Goal: Task Accomplishment & Management: Use online tool/utility

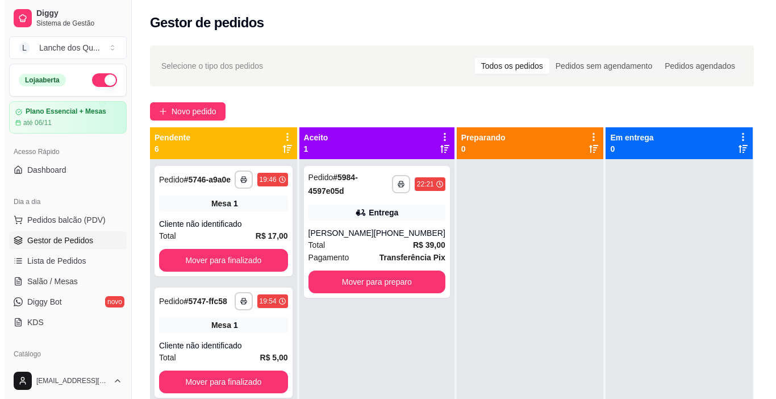
scroll to position [114, 0]
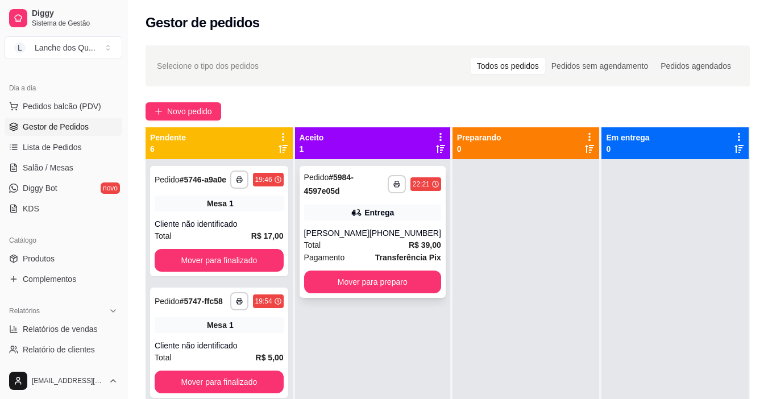
click at [381, 233] on div "[PHONE_NUMBER]" at bounding box center [405, 232] width 72 height 11
click at [46, 171] on span "Salão / Mesas" at bounding box center [48, 167] width 51 height 11
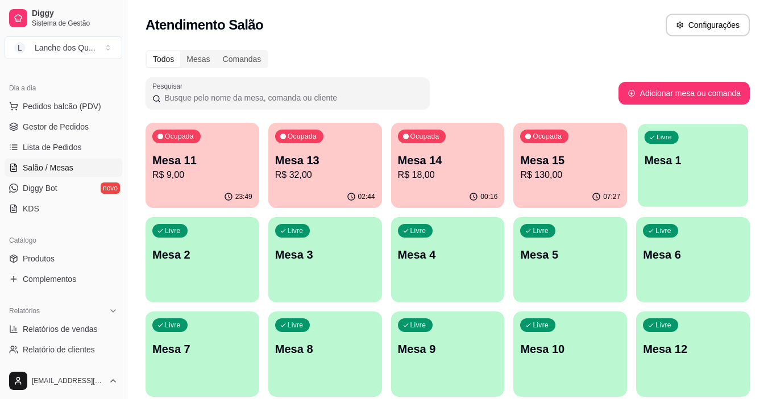
click at [721, 163] on p "Mesa 1" at bounding box center [692, 160] width 97 height 15
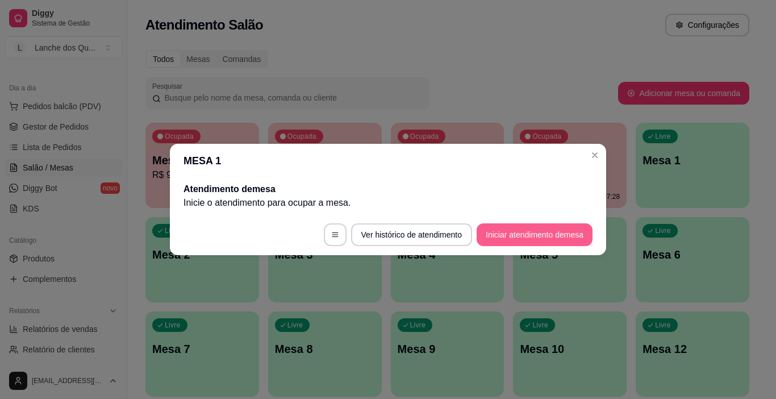
click at [527, 234] on button "Iniciar atendimento de mesa" at bounding box center [535, 234] width 116 height 23
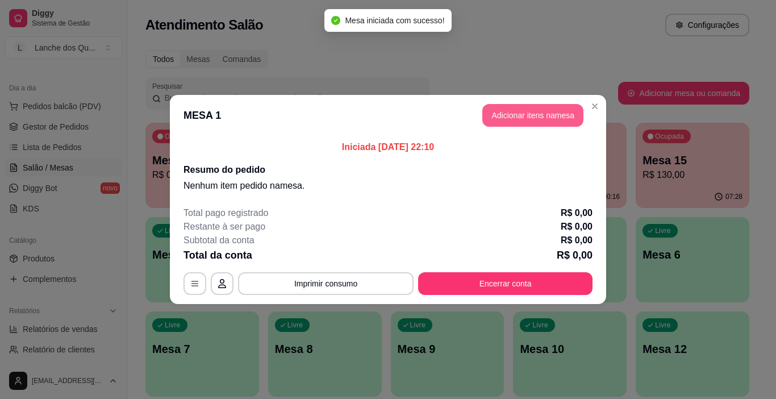
click at [521, 118] on button "Adicionar itens na mesa" at bounding box center [533, 115] width 101 height 23
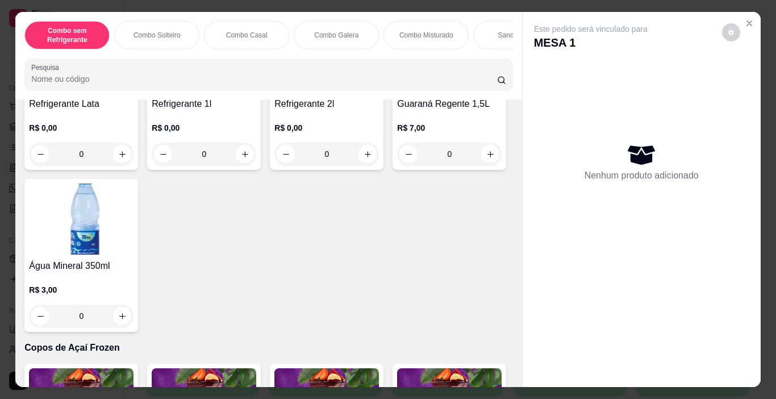
scroll to position [2728, 0]
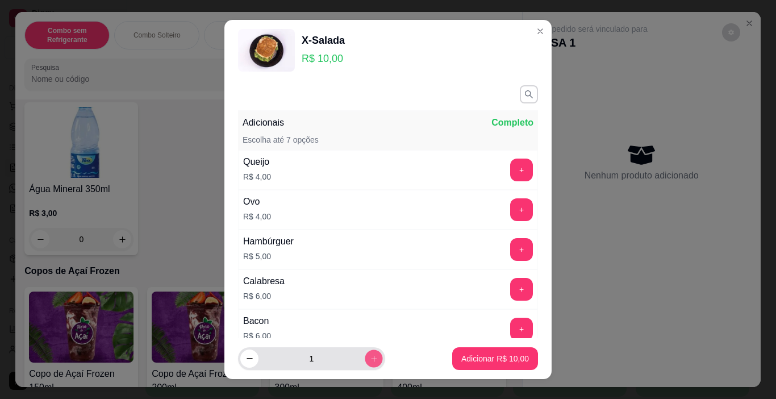
click at [370, 362] on icon "increase-product-quantity" at bounding box center [374, 359] width 9 height 9
type input "2"
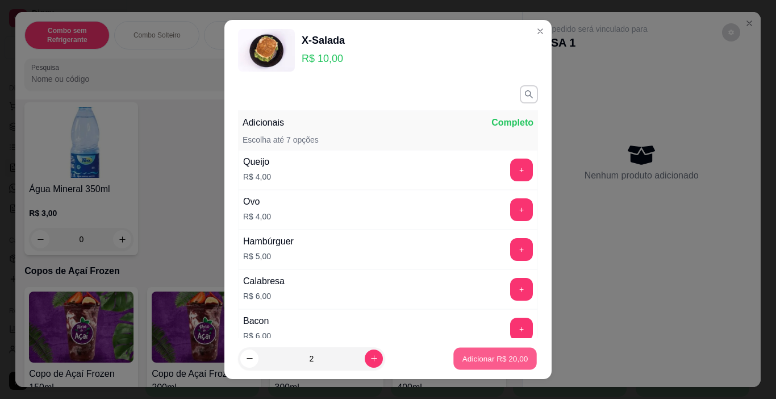
click at [483, 355] on p "Adicionar R$ 20,00" at bounding box center [496, 358] width 66 height 11
type input "2"
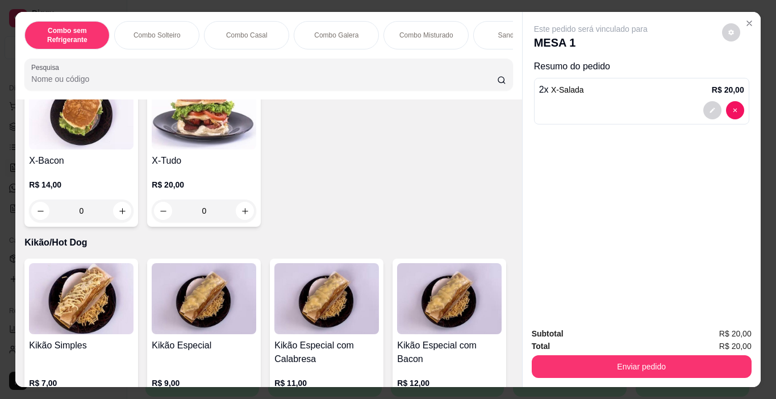
scroll to position [2269, 0]
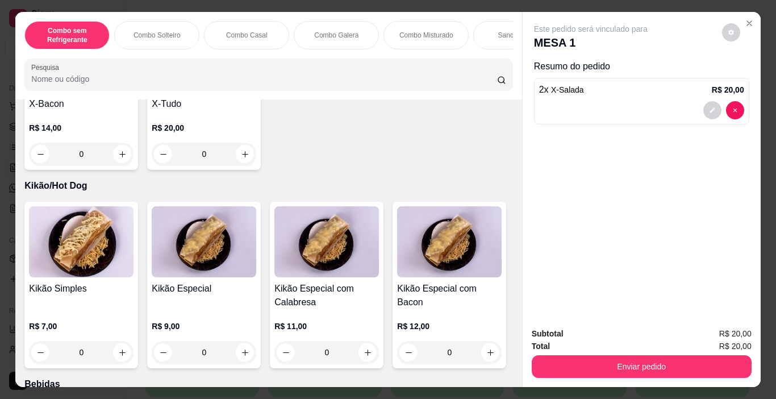
type input "1"
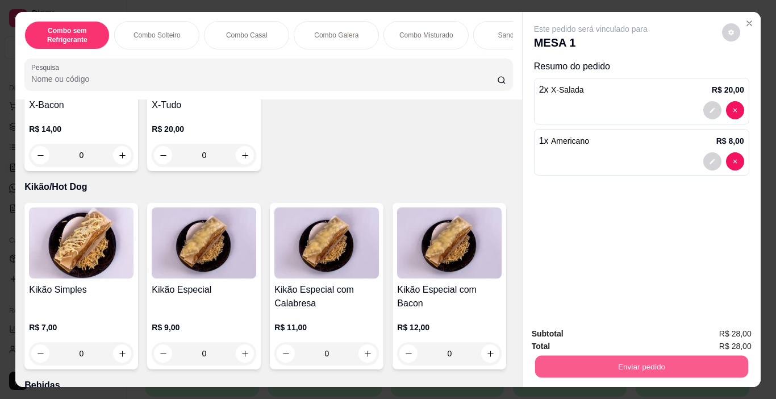
click at [623, 363] on button "Enviar pedido" at bounding box center [641, 367] width 213 height 22
click at [727, 332] on button "Enviar pedido" at bounding box center [722, 333] width 63 height 21
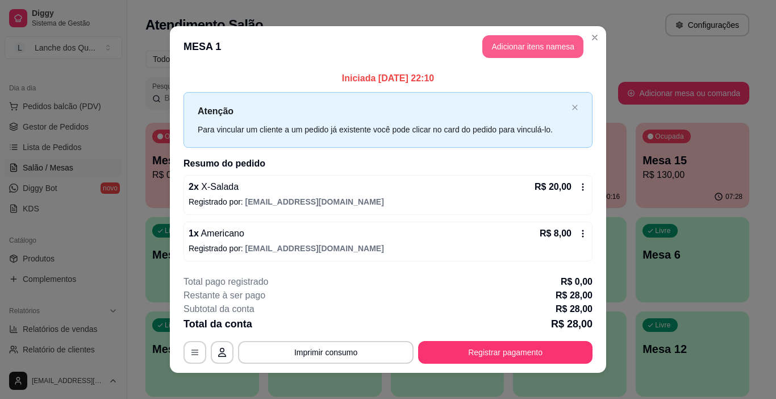
click at [511, 53] on button "Adicionar itens na mesa" at bounding box center [533, 46] width 101 height 23
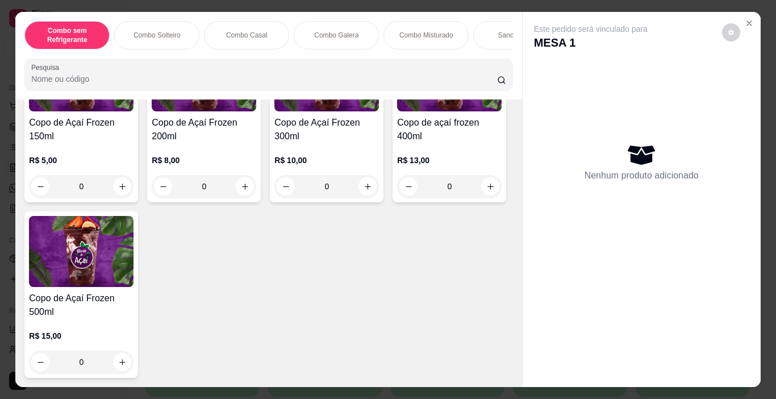
scroll to position [3921, 0]
click at [367, 198] on div "0" at bounding box center [327, 186] width 105 height 23
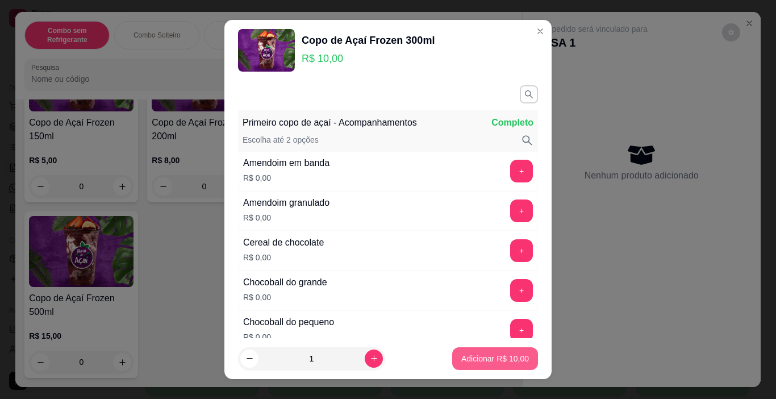
click at [504, 353] on p "Adicionar R$ 10,00" at bounding box center [495, 358] width 68 height 11
type input "1"
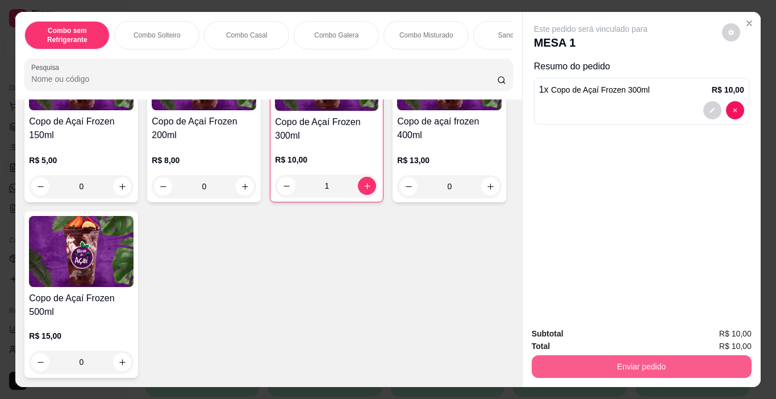
click at [624, 361] on button "Enviar pedido" at bounding box center [642, 366] width 220 height 23
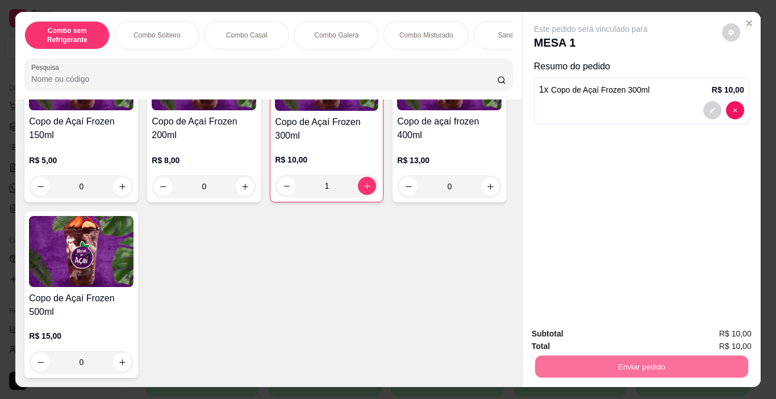
click at [728, 338] on button "Enviar pedido" at bounding box center [722, 334] width 64 height 22
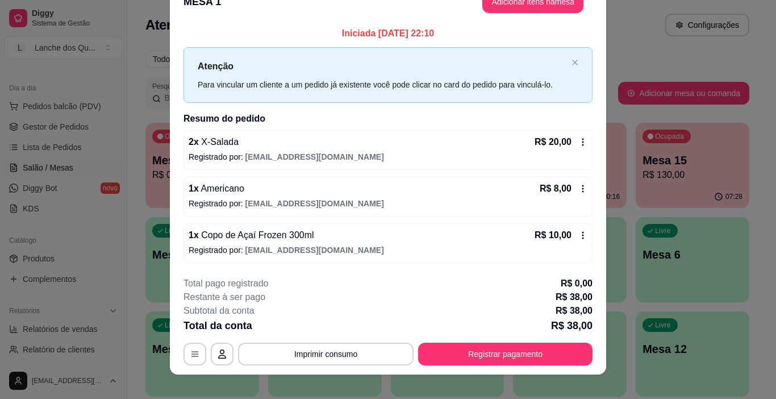
scroll to position [34, 0]
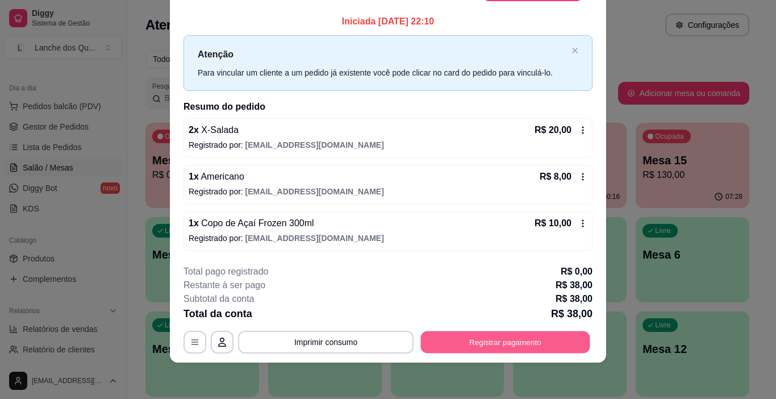
click at [505, 344] on button "Registrar pagamento" at bounding box center [505, 342] width 169 height 22
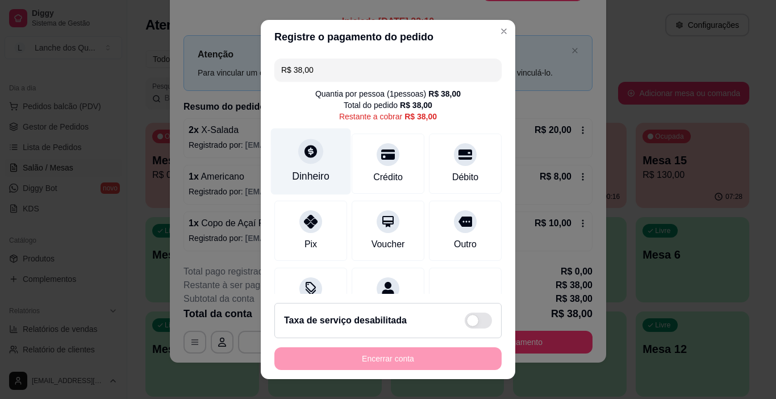
click at [305, 152] on icon at bounding box center [311, 151] width 13 height 13
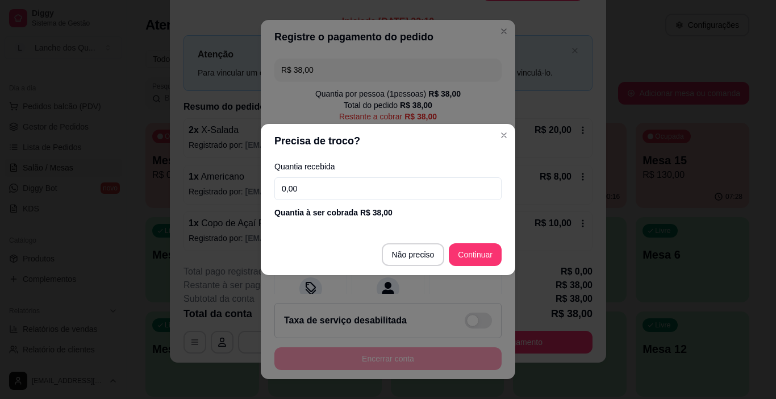
drag, startPoint x: 323, startPoint y: 194, endPoint x: 305, endPoint y: 198, distance: 18.6
click at [305, 198] on input "0,00" at bounding box center [388, 188] width 227 height 23
drag, startPoint x: 328, startPoint y: 187, endPoint x: 194, endPoint y: 172, distance: 135.6
click at [194, 172] on div "Precisa de troco? Quantia recebida 0,00 Quantia à ser cobrada R$ 38,00 Não prec…" at bounding box center [388, 199] width 776 height 399
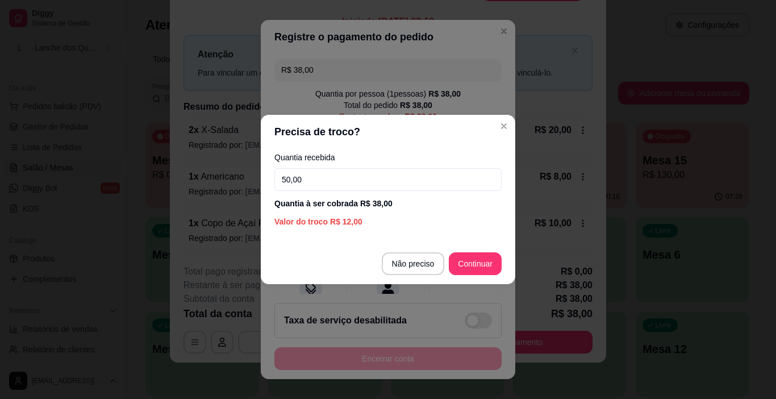
type input "50,00"
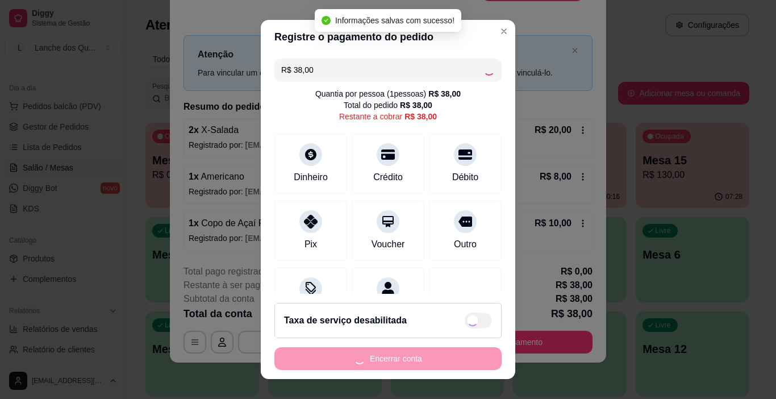
type input "R$ 0,00"
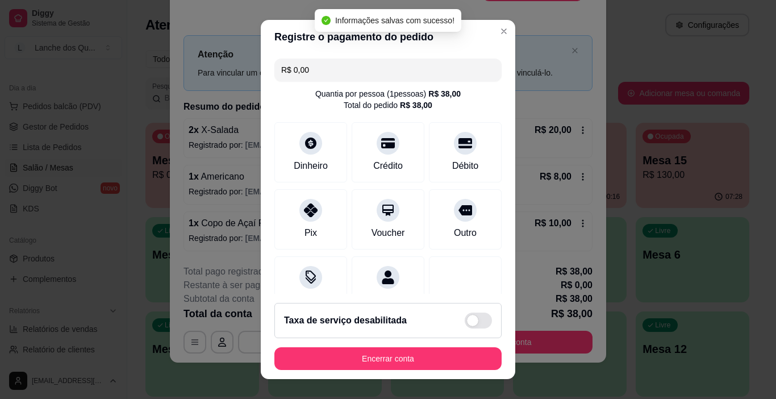
scroll to position [100, 0]
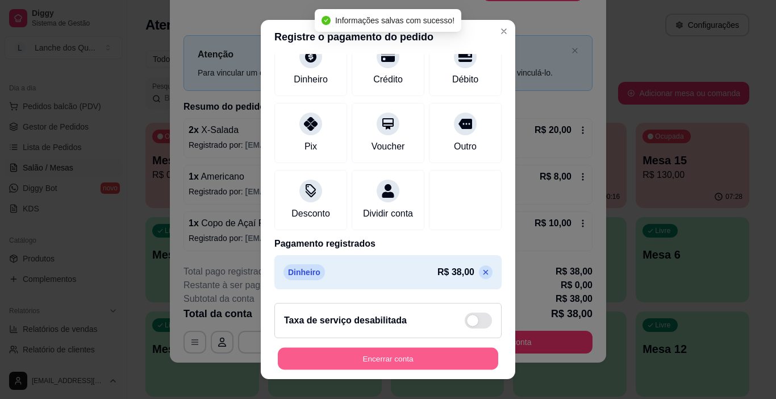
click at [451, 357] on button "Encerrar conta" at bounding box center [388, 359] width 221 height 22
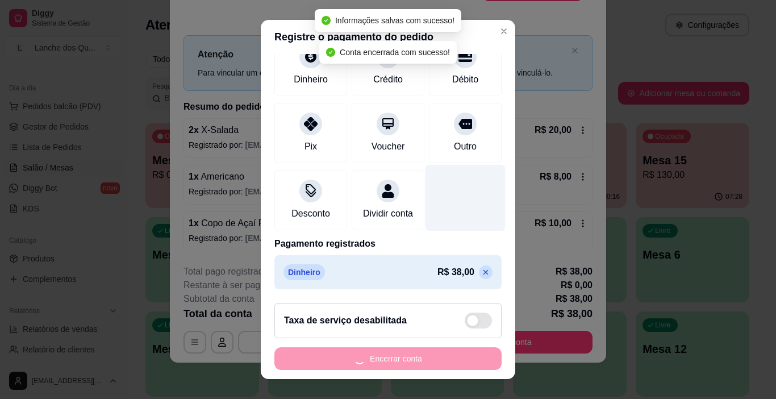
scroll to position [0, 0]
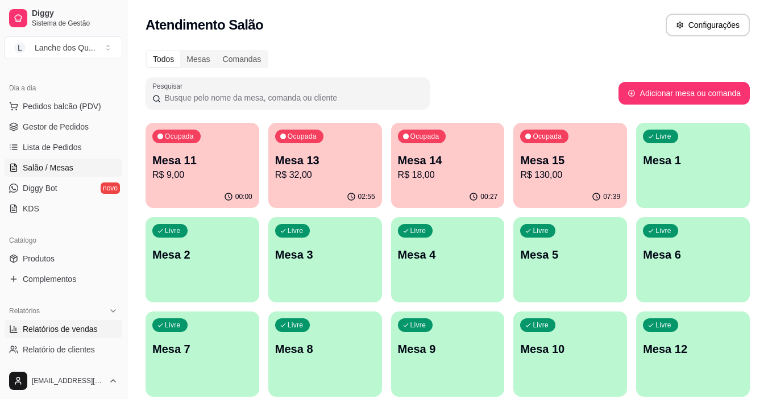
click at [53, 332] on span "Relatórios de vendas" at bounding box center [60, 328] width 75 height 11
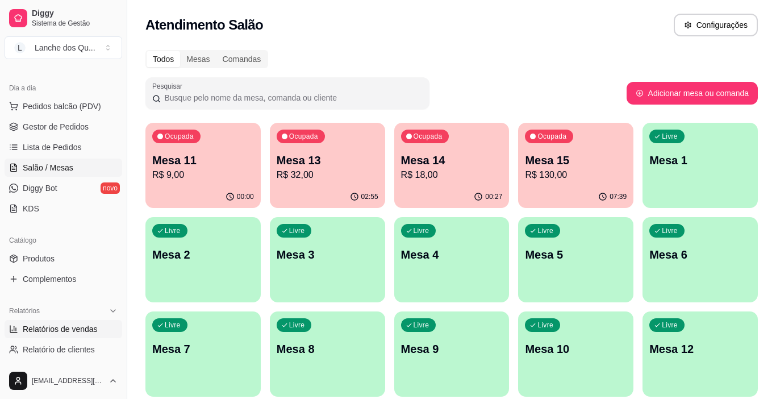
select select "ALL"
select select "0"
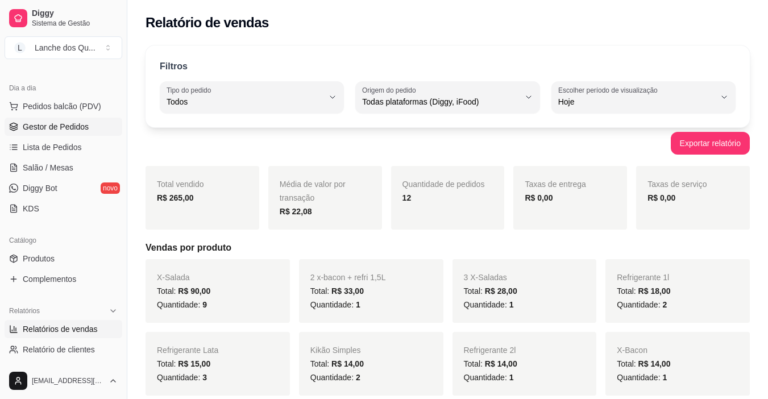
click at [62, 129] on span "Gestor de Pedidos" at bounding box center [56, 126] width 66 height 11
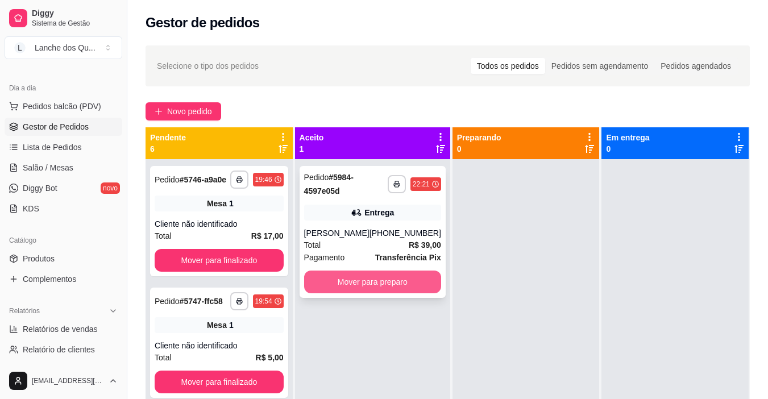
click at [393, 285] on button "Mover para preparo" at bounding box center [372, 282] width 137 height 23
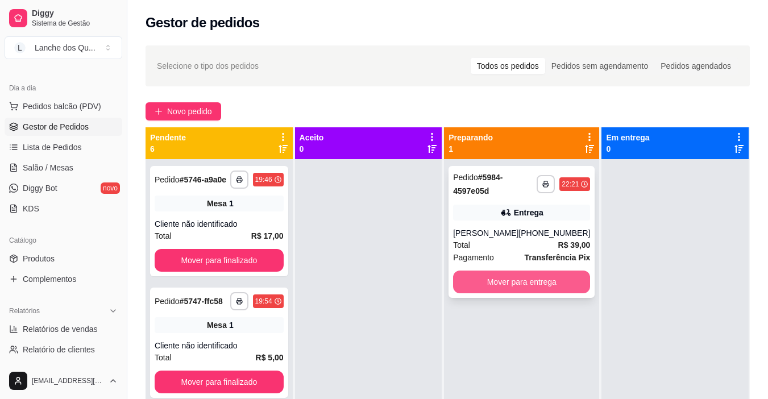
click at [522, 290] on button "Mover para entrega" at bounding box center [521, 282] width 137 height 23
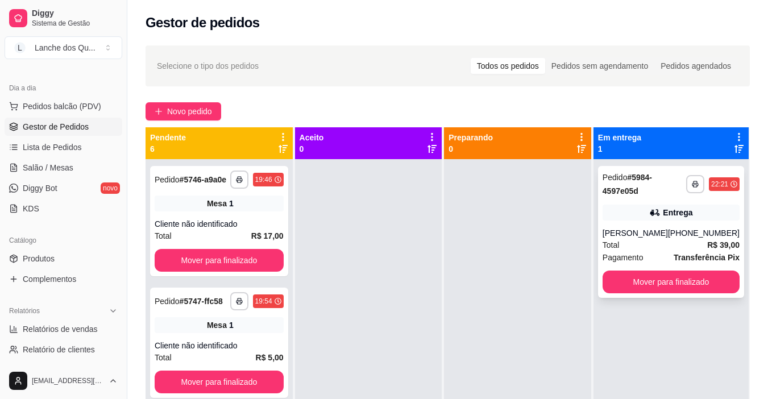
click at [713, 224] on div "**********" at bounding box center [671, 232] width 146 height 132
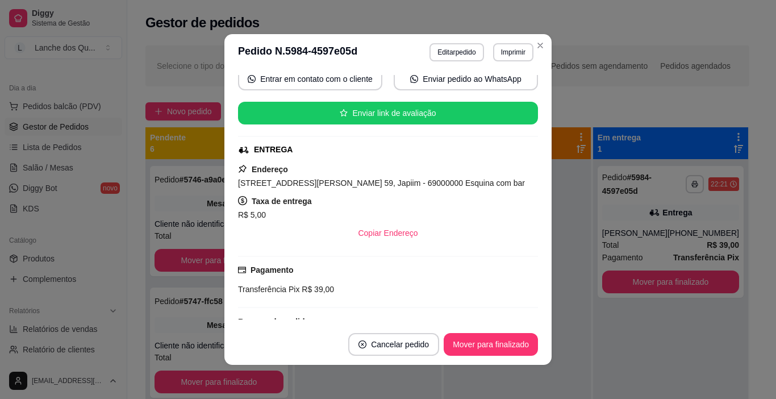
scroll to position [114, 0]
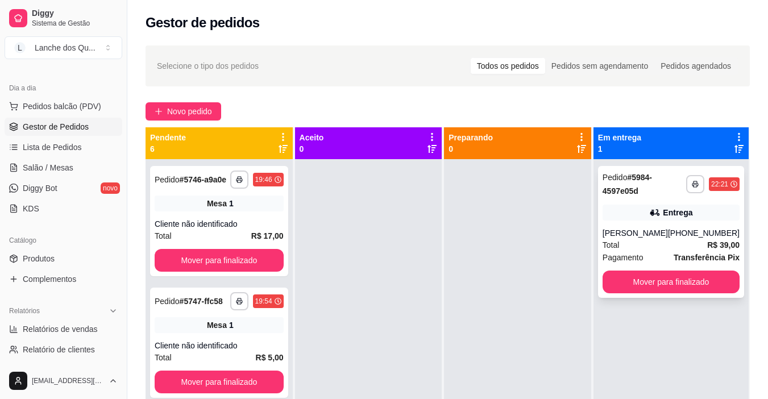
click at [686, 210] on div "Entrega" at bounding box center [678, 212] width 30 height 11
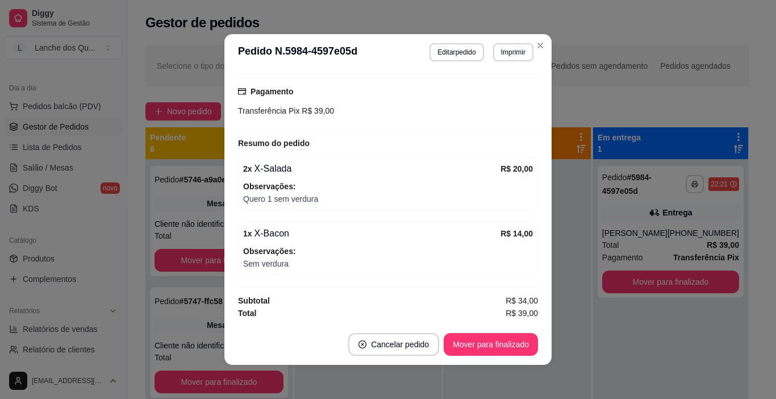
scroll to position [2, 0]
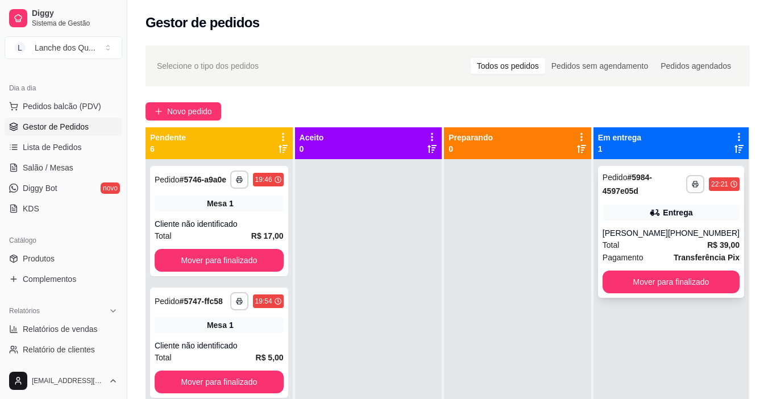
click at [663, 215] on div "Entrega" at bounding box center [678, 212] width 30 height 11
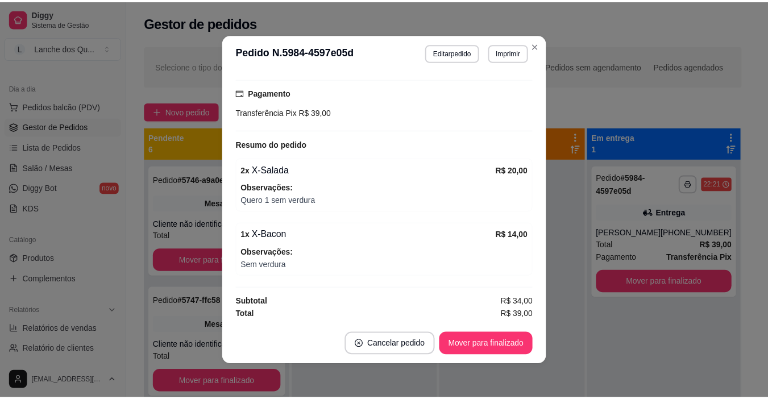
scroll to position [292, 0]
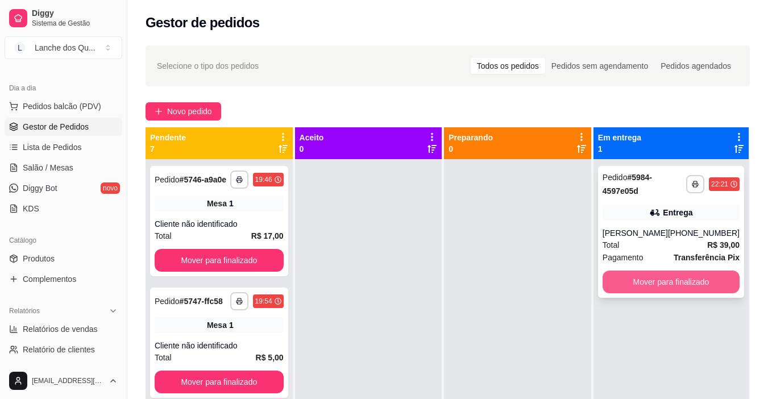
click at [687, 272] on button "Mover para finalizado" at bounding box center [670, 282] width 137 height 23
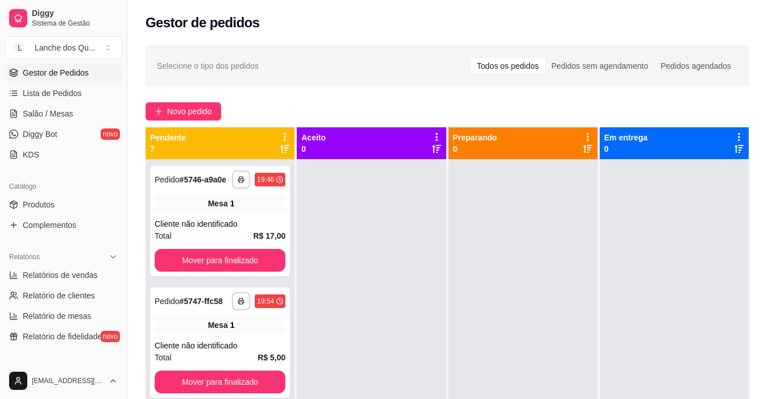
scroll to position [227, 0]
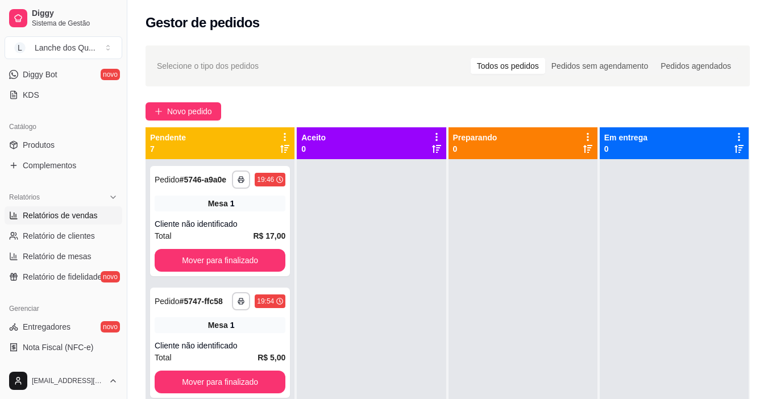
click at [52, 213] on span "Relatórios de vendas" at bounding box center [60, 215] width 75 height 11
select select "ALL"
select select "0"
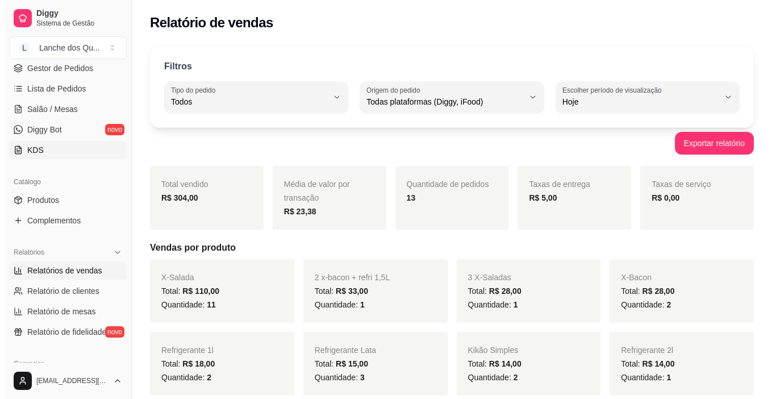
scroll to position [114, 0]
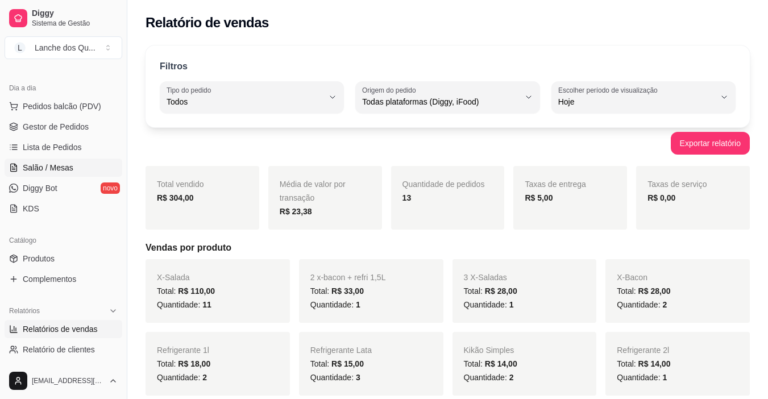
click at [68, 160] on link "Salão / Mesas" at bounding box center [64, 168] width 118 height 18
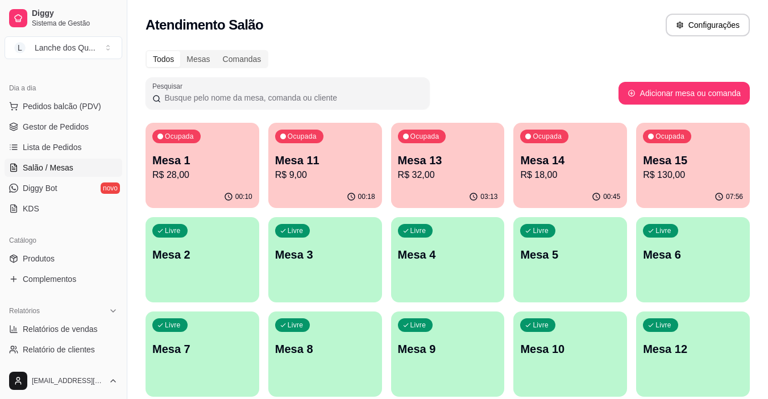
click at [191, 170] on p "R$ 28,00" at bounding box center [202, 175] width 100 height 14
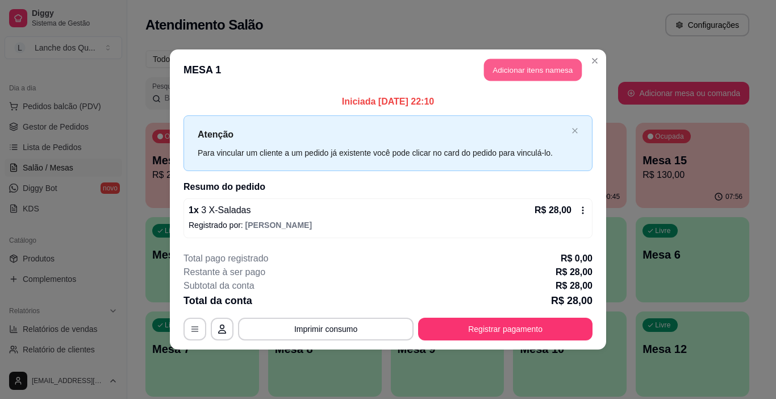
click at [504, 67] on button "Adicionar itens na mesa" at bounding box center [533, 70] width 98 height 22
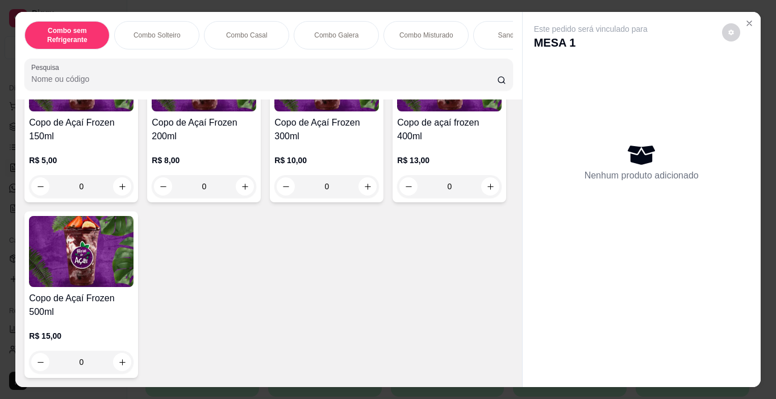
scroll to position [3580, 0]
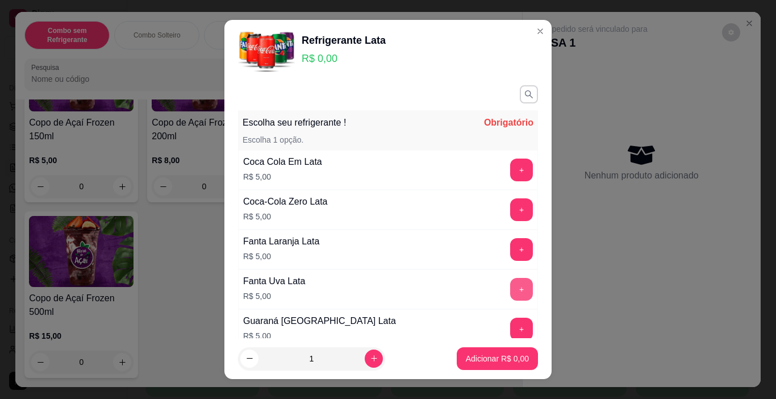
click at [510, 286] on button "+" at bounding box center [521, 289] width 23 height 23
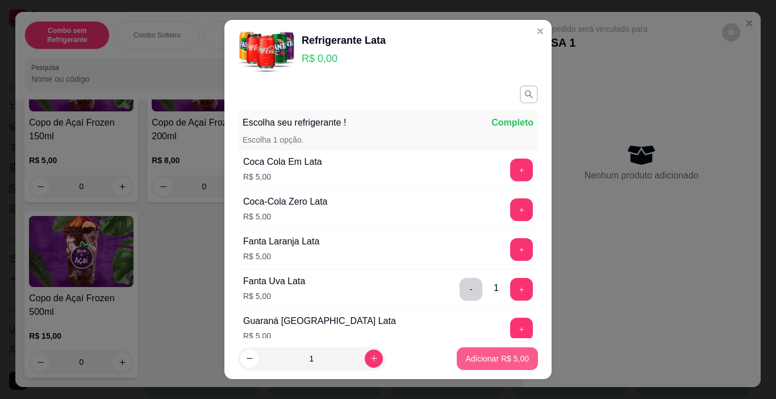
click at [491, 353] on p "Adicionar R$ 5,00" at bounding box center [497, 358] width 63 height 11
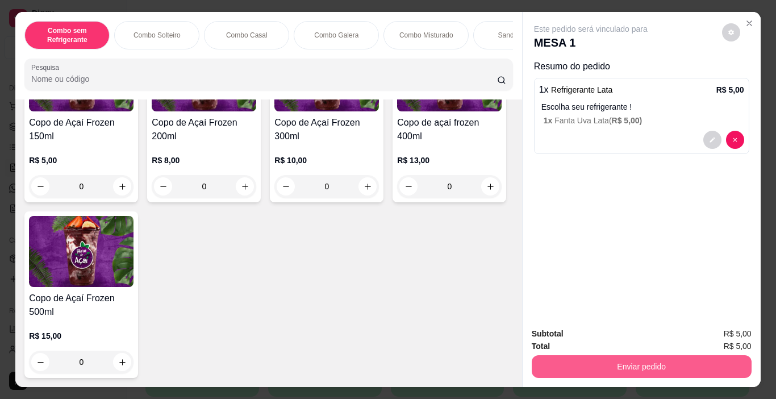
click at [652, 356] on button "Enviar pedido" at bounding box center [642, 366] width 220 height 23
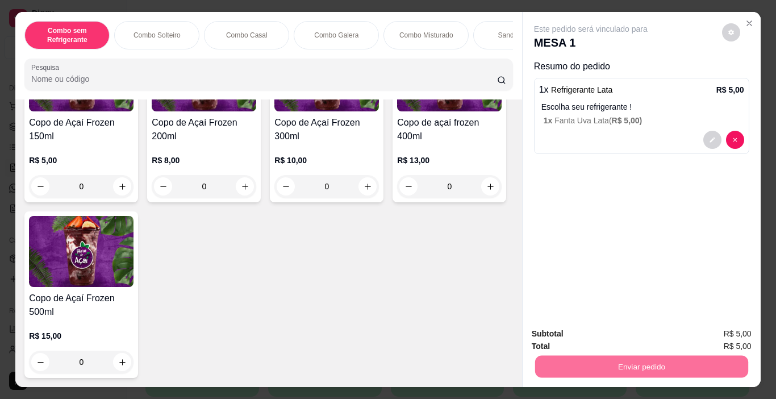
click at [711, 328] on button "Enviar pedido" at bounding box center [722, 334] width 64 height 22
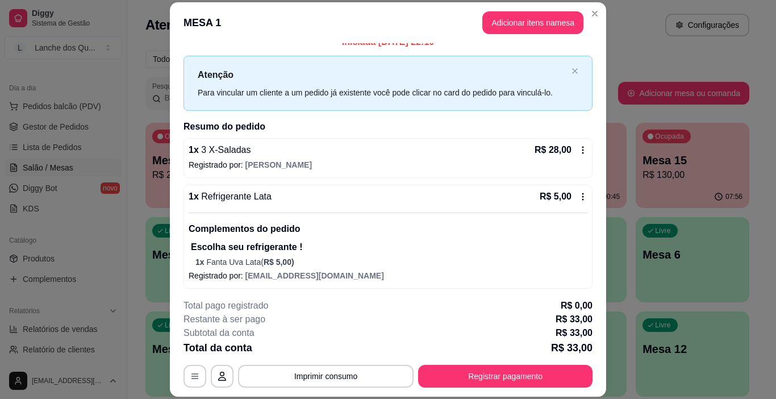
scroll to position [15, 0]
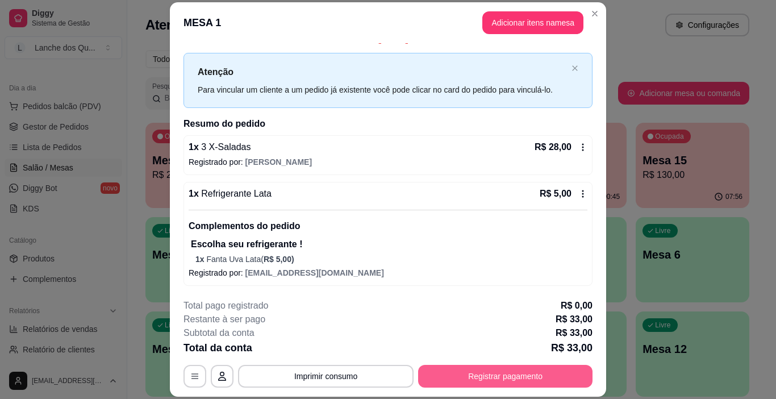
click at [483, 373] on button "Registrar pagamento" at bounding box center [505, 376] width 174 height 23
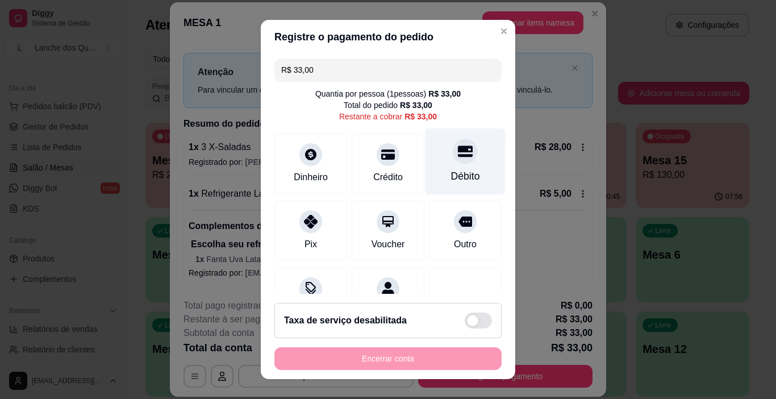
click at [438, 167] on div "Débito" at bounding box center [466, 161] width 80 height 66
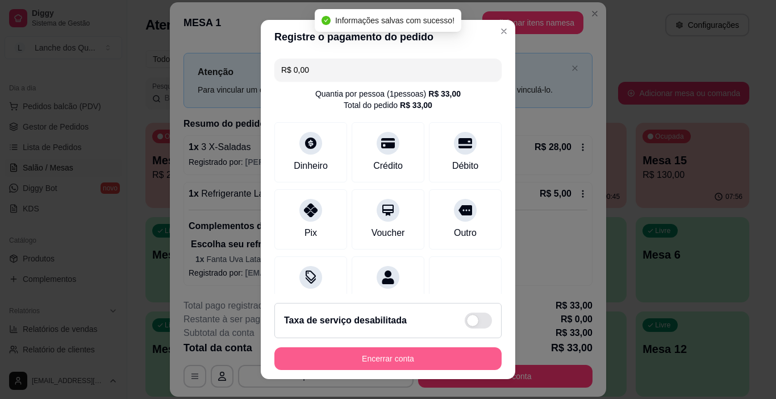
type input "R$ 0,00"
click at [386, 359] on button "Encerrar conta" at bounding box center [388, 358] width 227 height 23
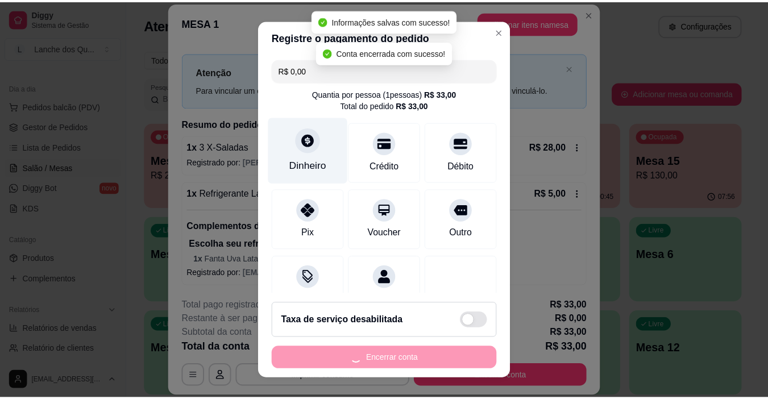
scroll to position [0, 0]
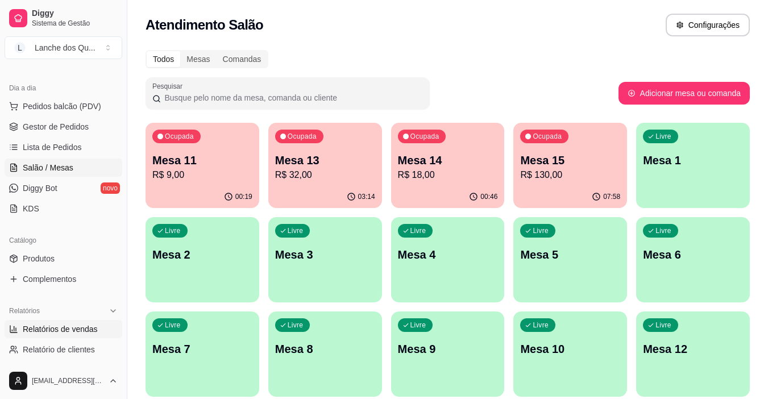
click at [59, 331] on span "Relatórios de vendas" at bounding box center [60, 328] width 75 height 11
select select "ALL"
select select "0"
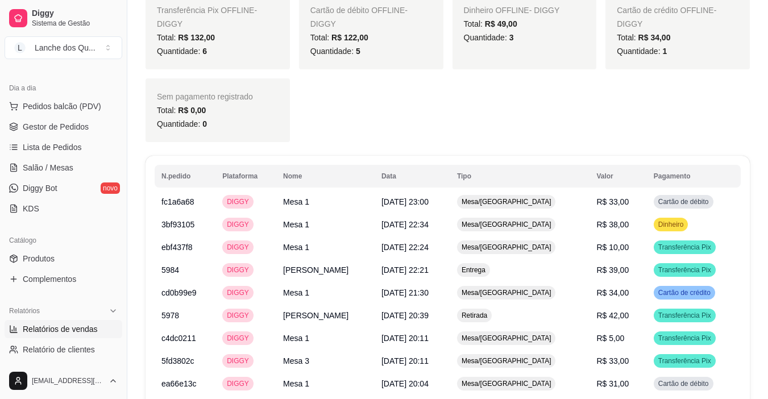
scroll to position [489, 0]
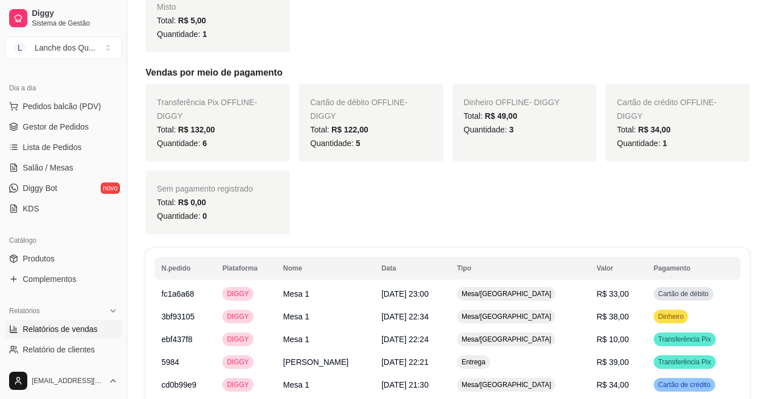
drag, startPoint x: 497, startPoint y: 115, endPoint x: 533, endPoint y: 117, distance: 35.9
click at [518, 115] on div "Total: R$ 49,00" at bounding box center [525, 116] width 122 height 14
click at [533, 117] on div "Total: R$ 49,00" at bounding box center [525, 116] width 122 height 14
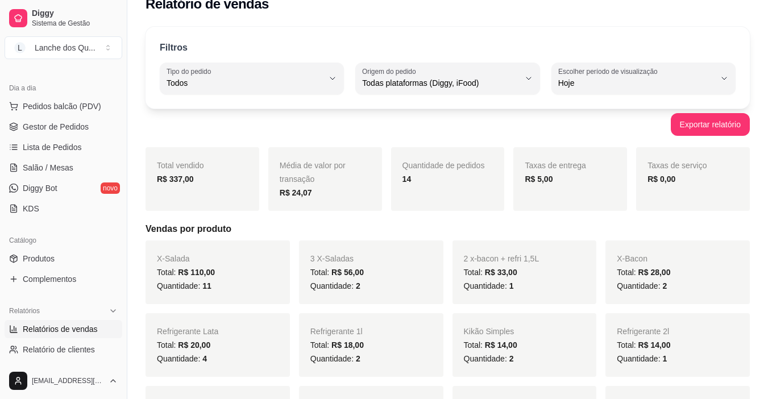
scroll to position [341, 0]
